Goal: Find specific page/section: Find specific page/section

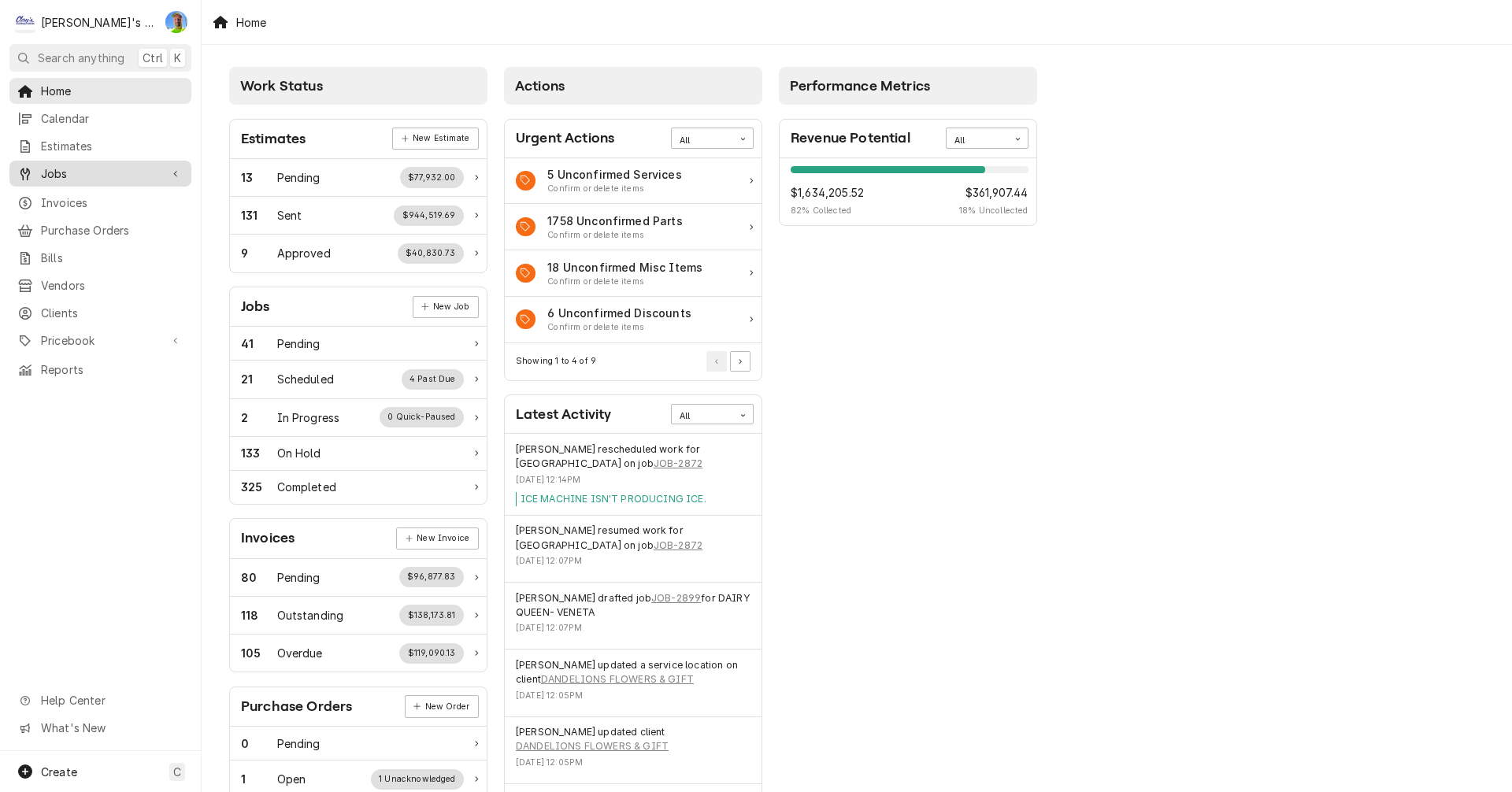
click at [103, 167] on span "Jobs" at bounding box center [100, 173] width 119 height 17
click at [100, 193] on span "Jobs" at bounding box center [111, 201] width 142 height 17
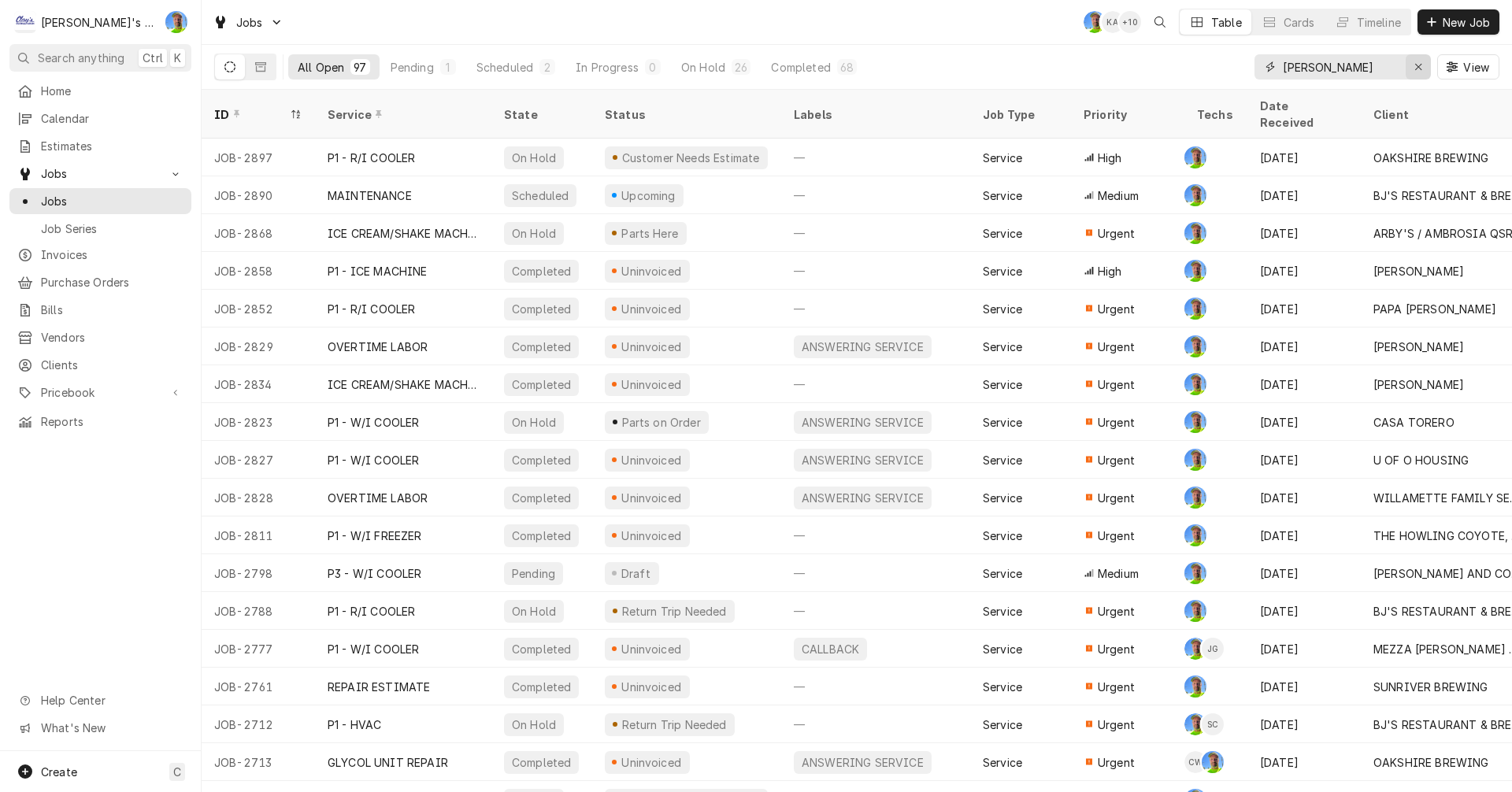
click at [1417, 64] on icon "Erase input" at bounding box center [1418, 66] width 9 height 11
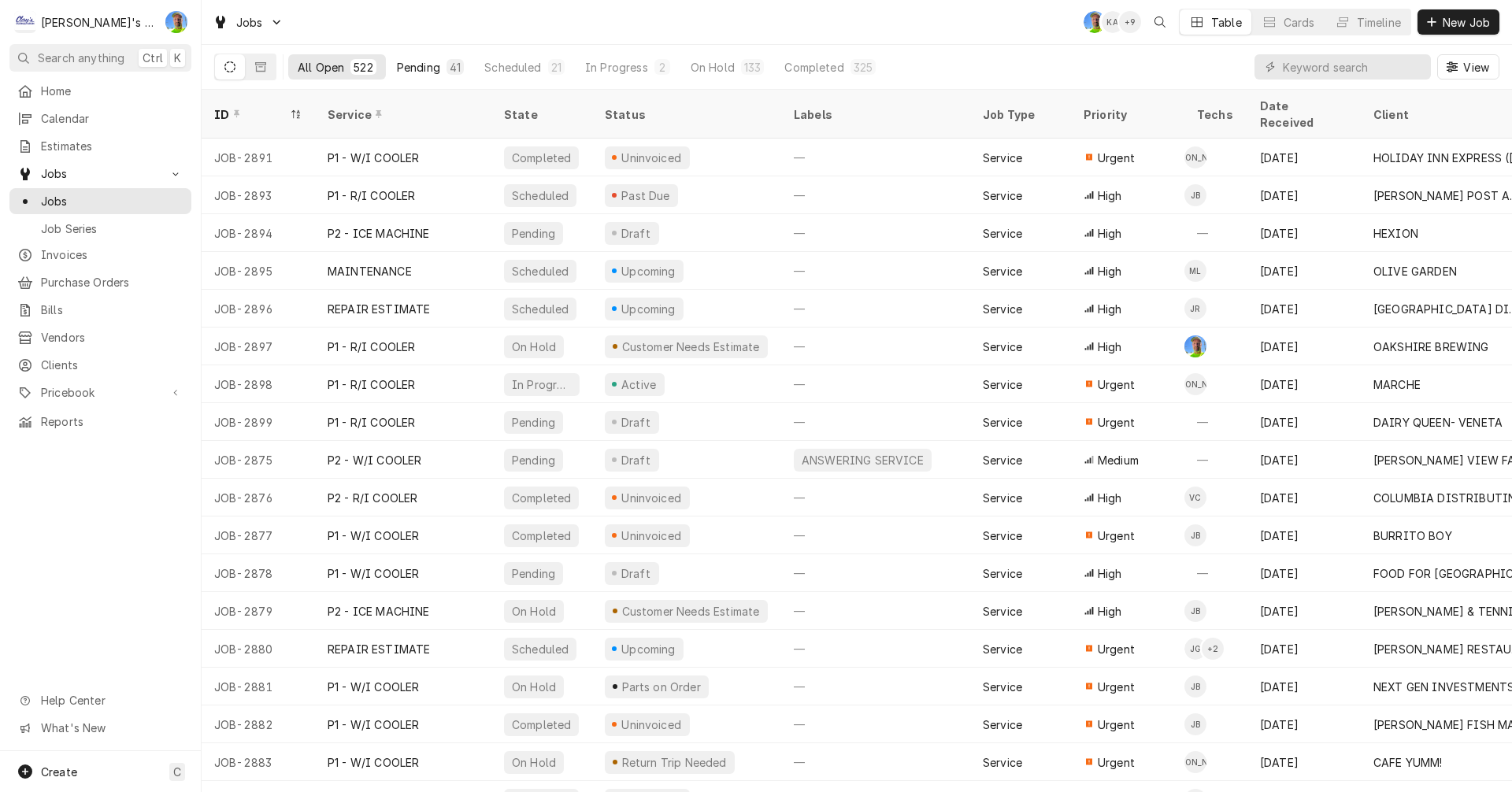
click at [418, 63] on div "Pending" at bounding box center [418, 67] width 43 height 17
